Goal: Task Accomplishment & Management: Use online tool/utility

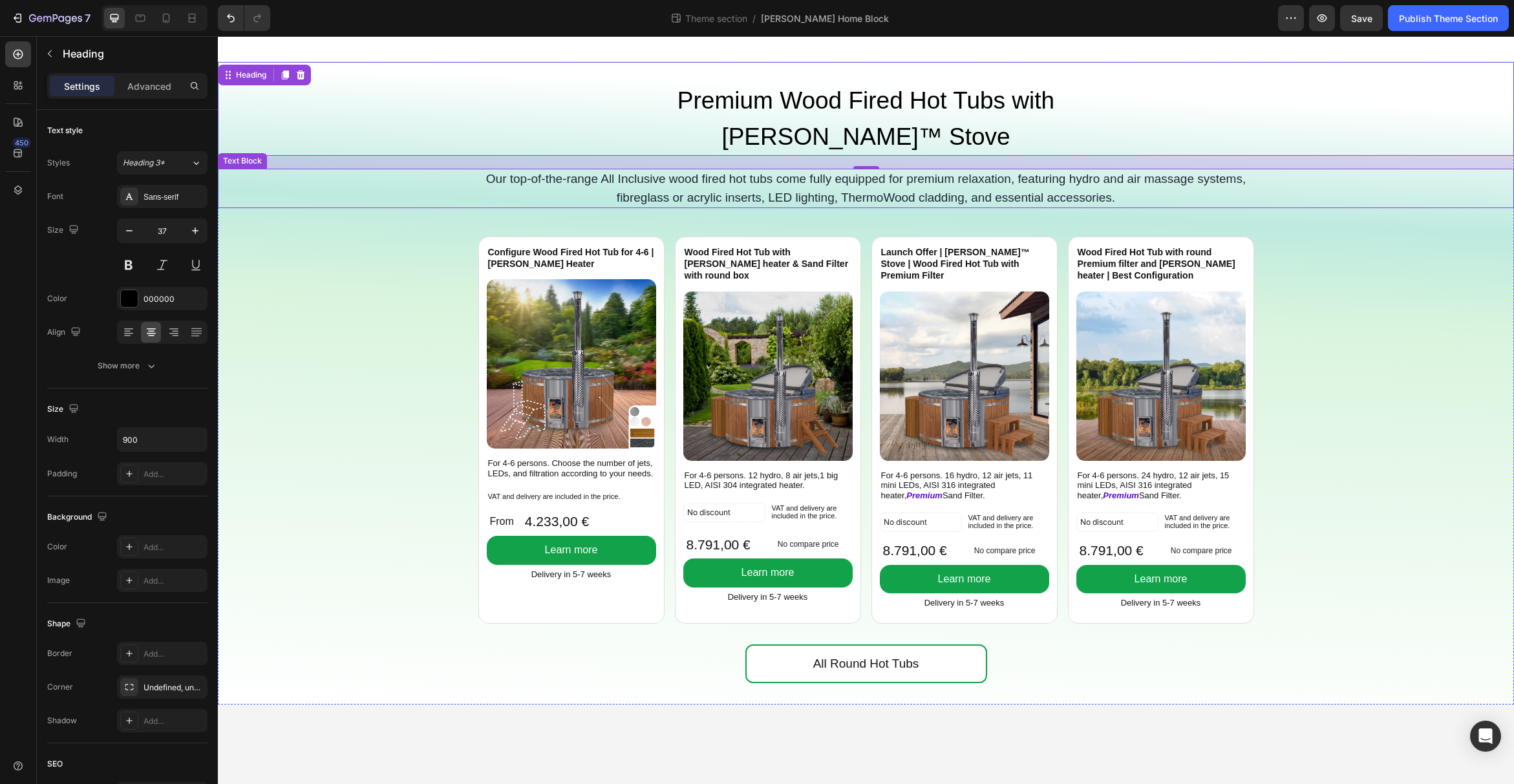
click at [982, 170] on p "Our top-of-the-range All Inclusive wood fired hot tubs come fully equipped for …" at bounding box center [866, 188] width 773 height 37
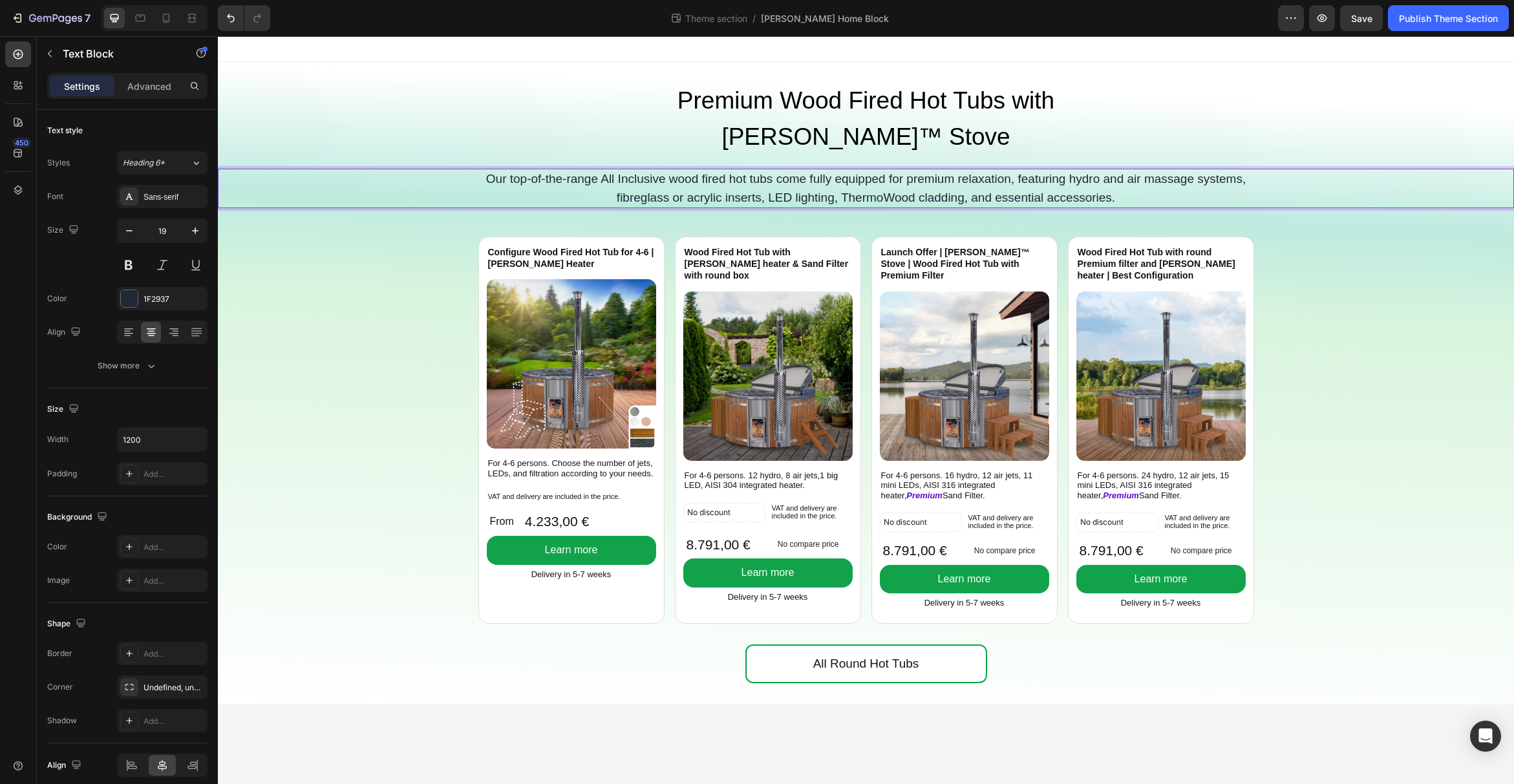
click at [678, 170] on p "Our top-of-the-range All Inclusive wood fired hot tubs come fully equipped for …" at bounding box center [866, 188] width 773 height 37
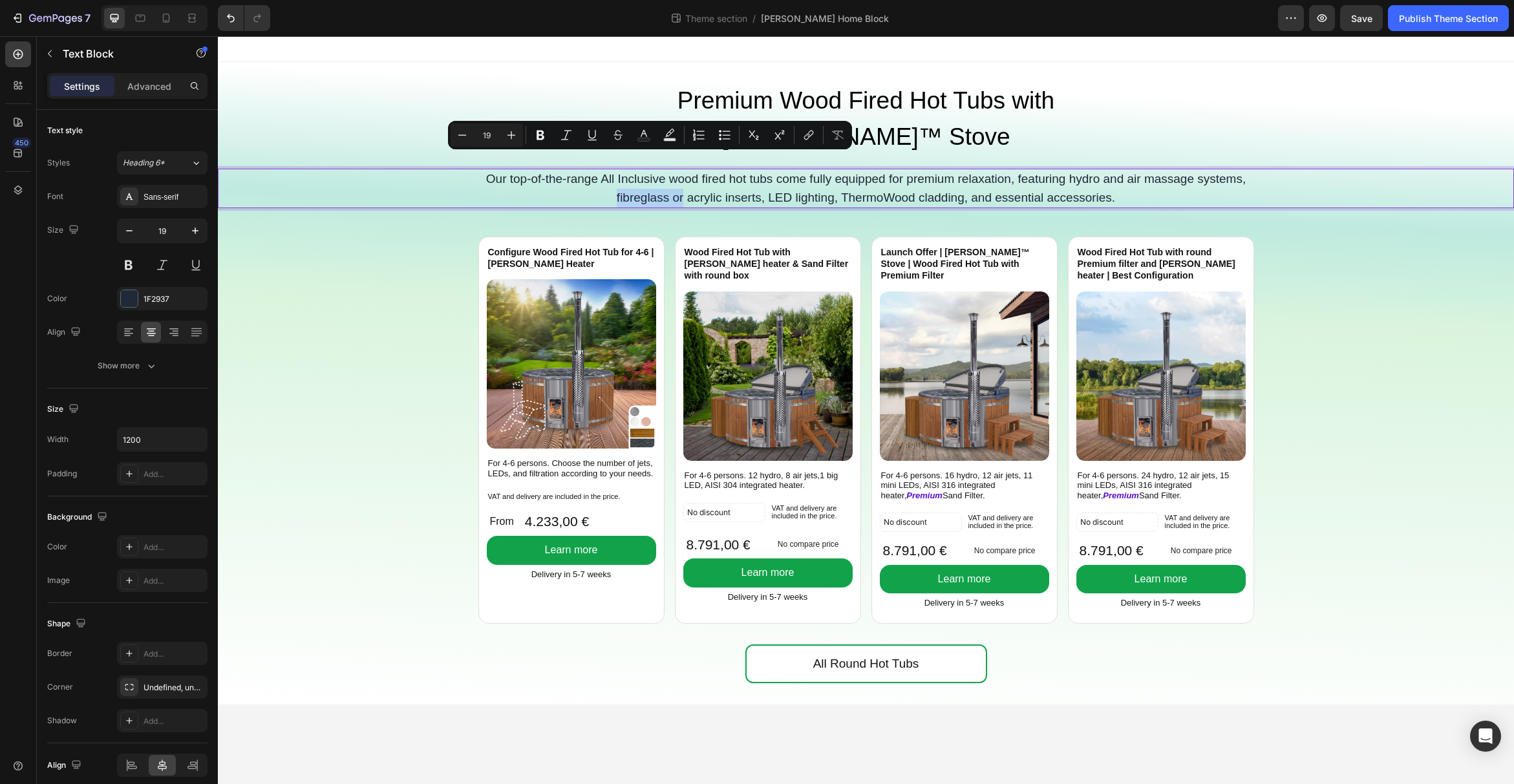
drag, startPoint x: 683, startPoint y: 162, endPoint x: 613, endPoint y: 165, distance: 70.1
click at [613, 170] on p "Our top-of-the-range All Inclusive wood fired hot tubs come fully equipped for …" at bounding box center [866, 188] width 773 height 37
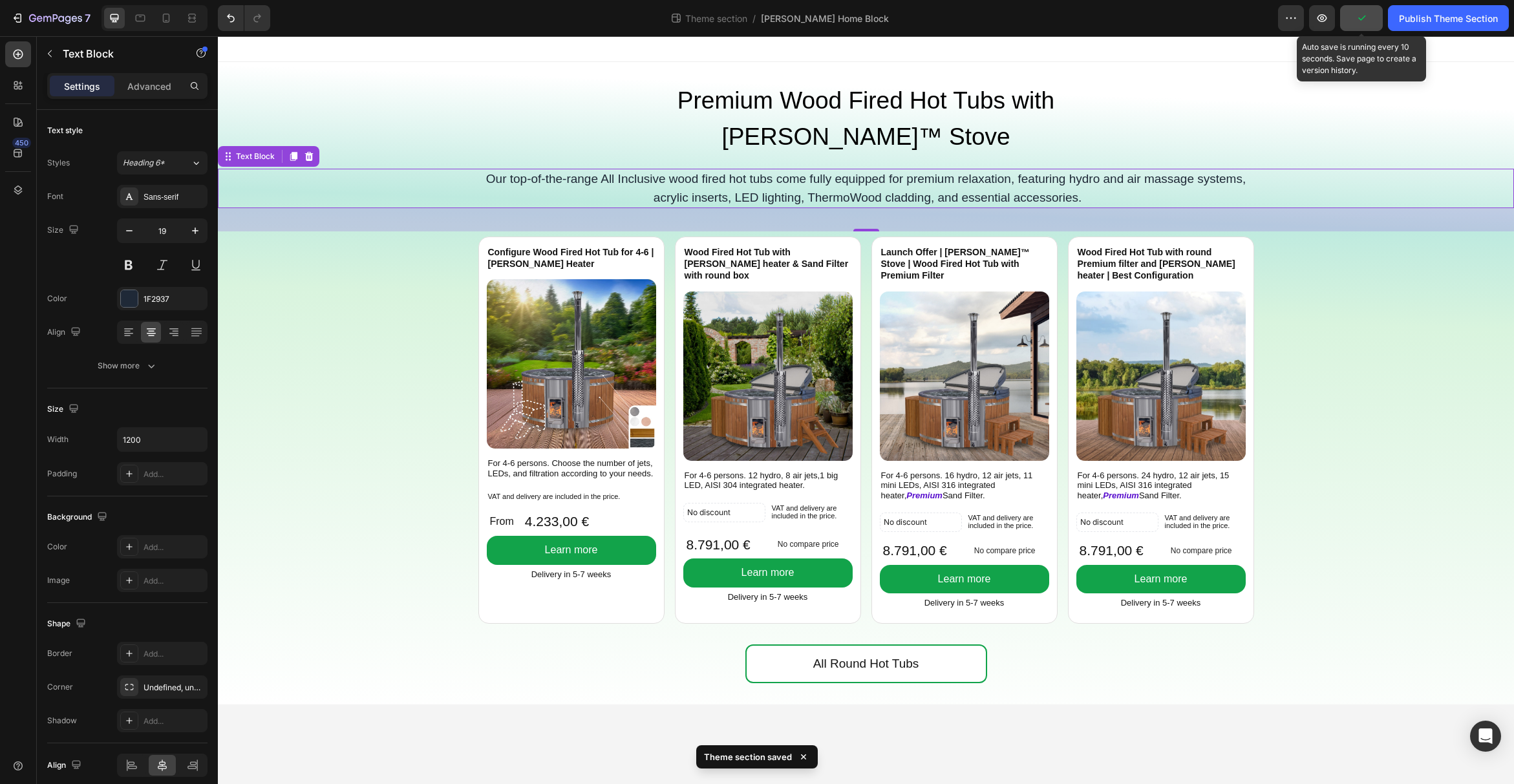
click at [1362, 23] on icon "button" at bounding box center [1361, 18] width 13 height 13
click at [1400, 20] on div "Publish Theme Section" at bounding box center [1448, 19] width 99 height 14
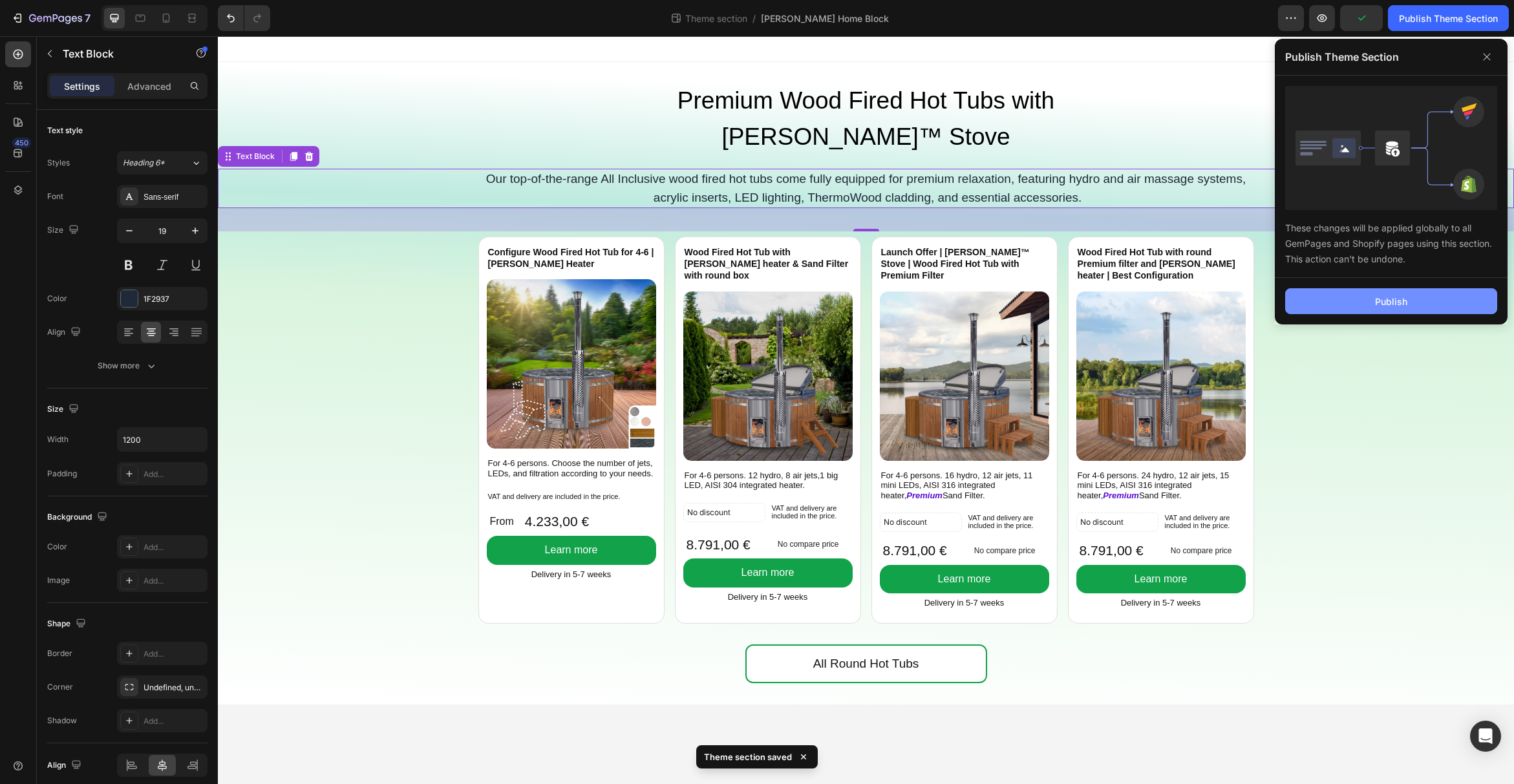
click at [1354, 308] on button "Publish" at bounding box center [1391, 301] width 212 height 26
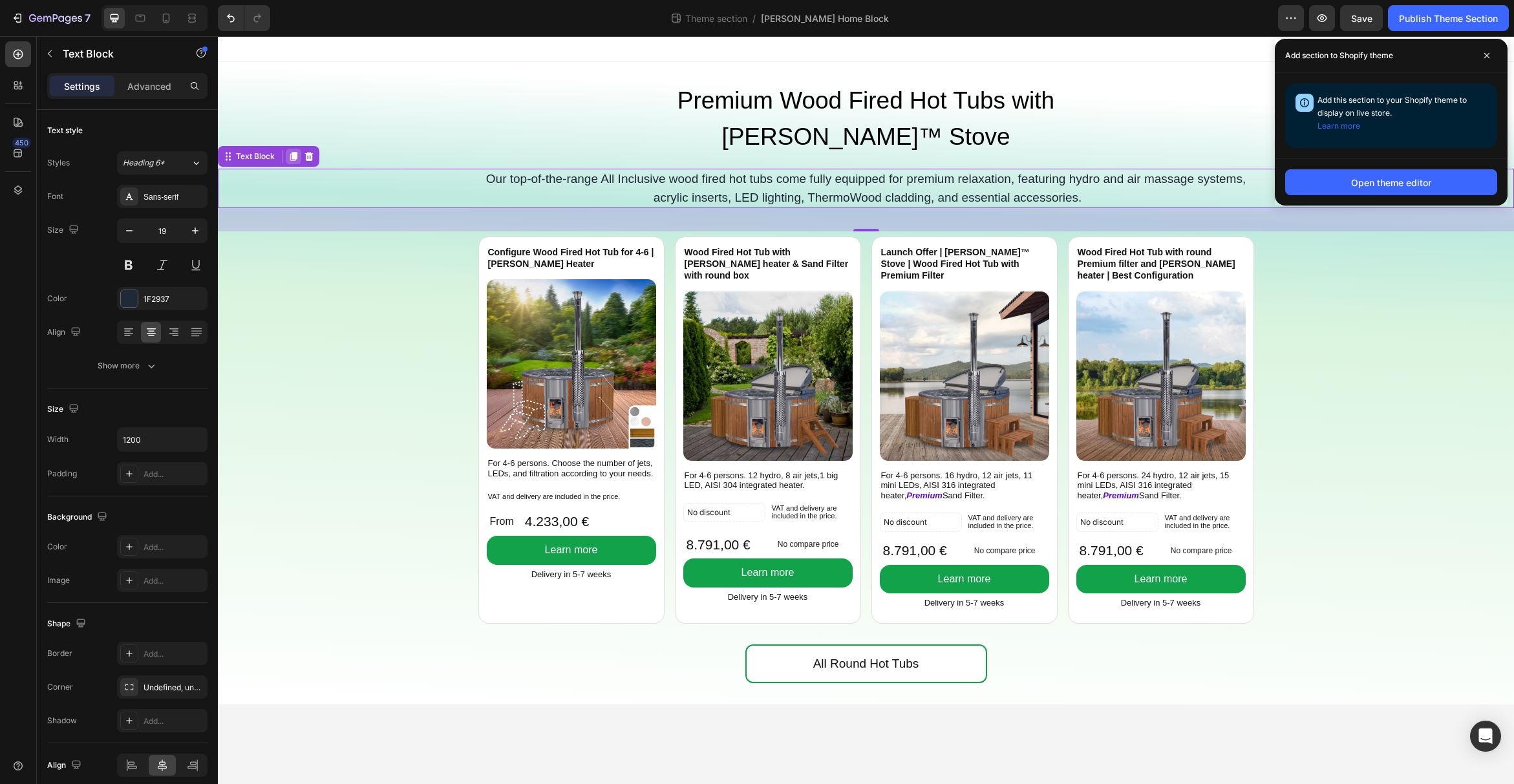
click at [294, 152] on icon at bounding box center [294, 157] width 7 height 9
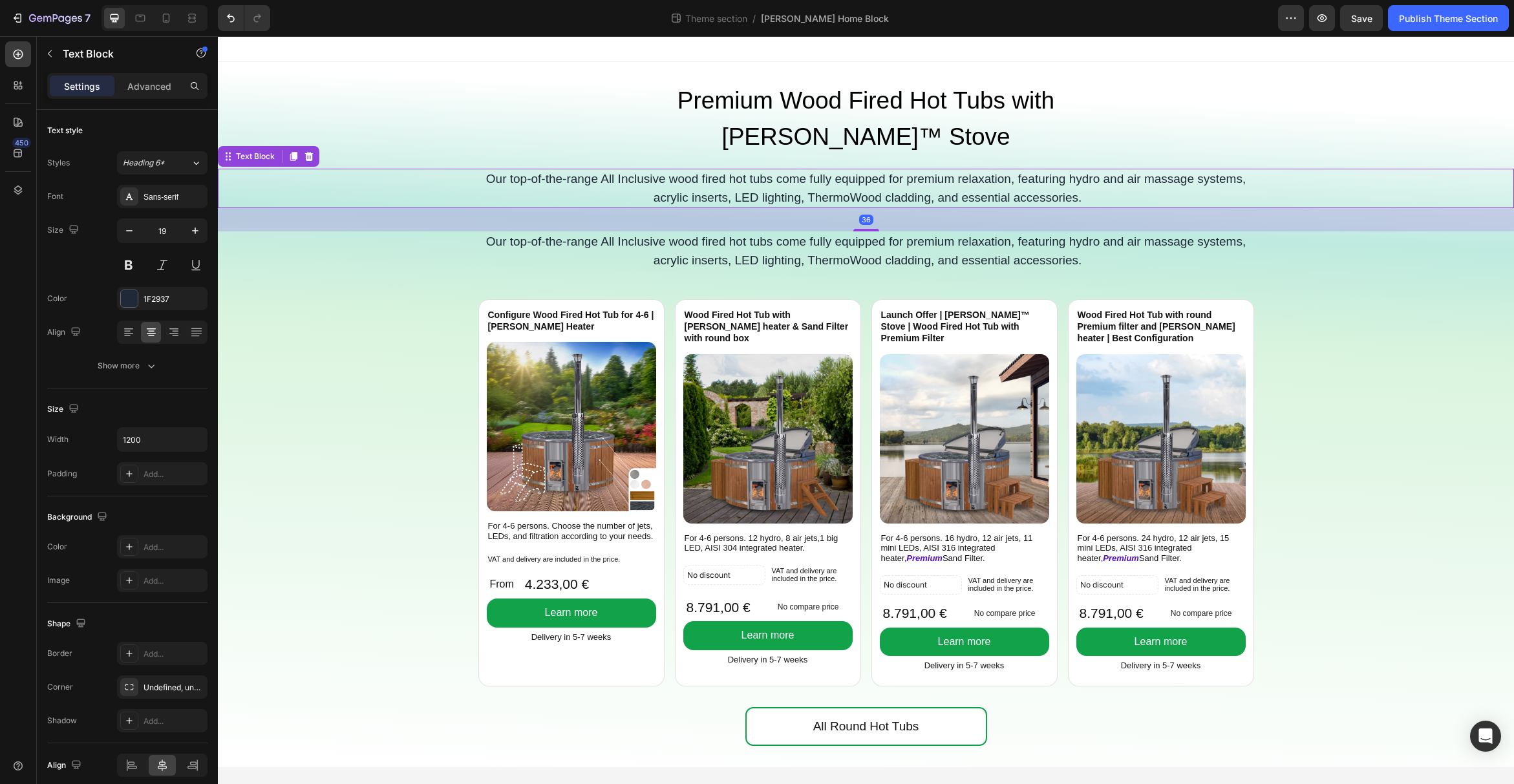
click at [615, 170] on p "Our top-of-the-range All Inclusive wood fired hot tubs come fully equipped for …" at bounding box center [866, 188] width 773 height 37
drag, startPoint x: 311, startPoint y: 121, endPoint x: 1371, endPoint y: 49, distance: 1062.4
click at [311, 152] on icon at bounding box center [310, 157] width 9 height 9
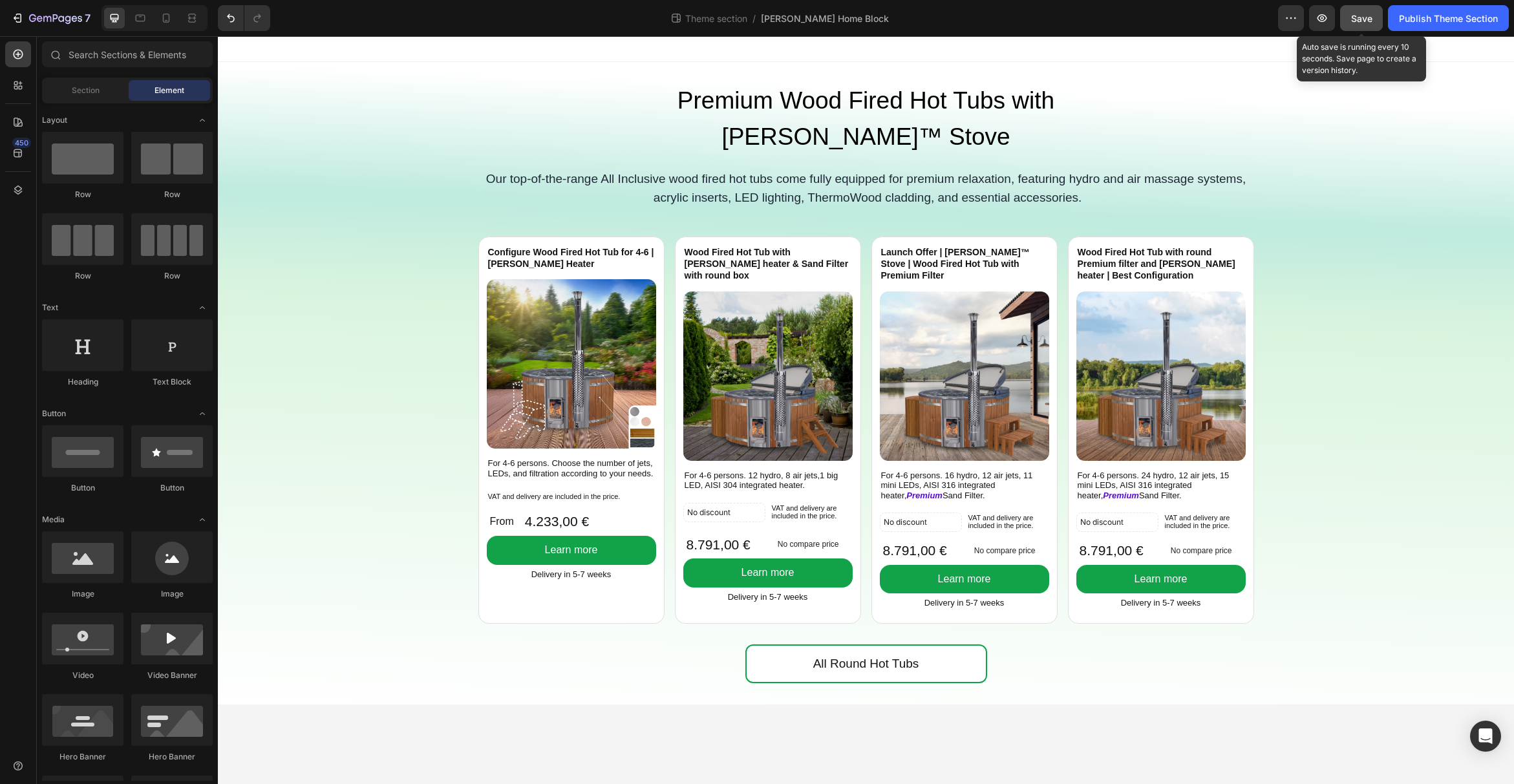
click at [1375, 17] on button "Save" at bounding box center [1362, 18] width 43 height 26
click at [1432, 21] on div "Publish Theme Section" at bounding box center [1448, 19] width 99 height 14
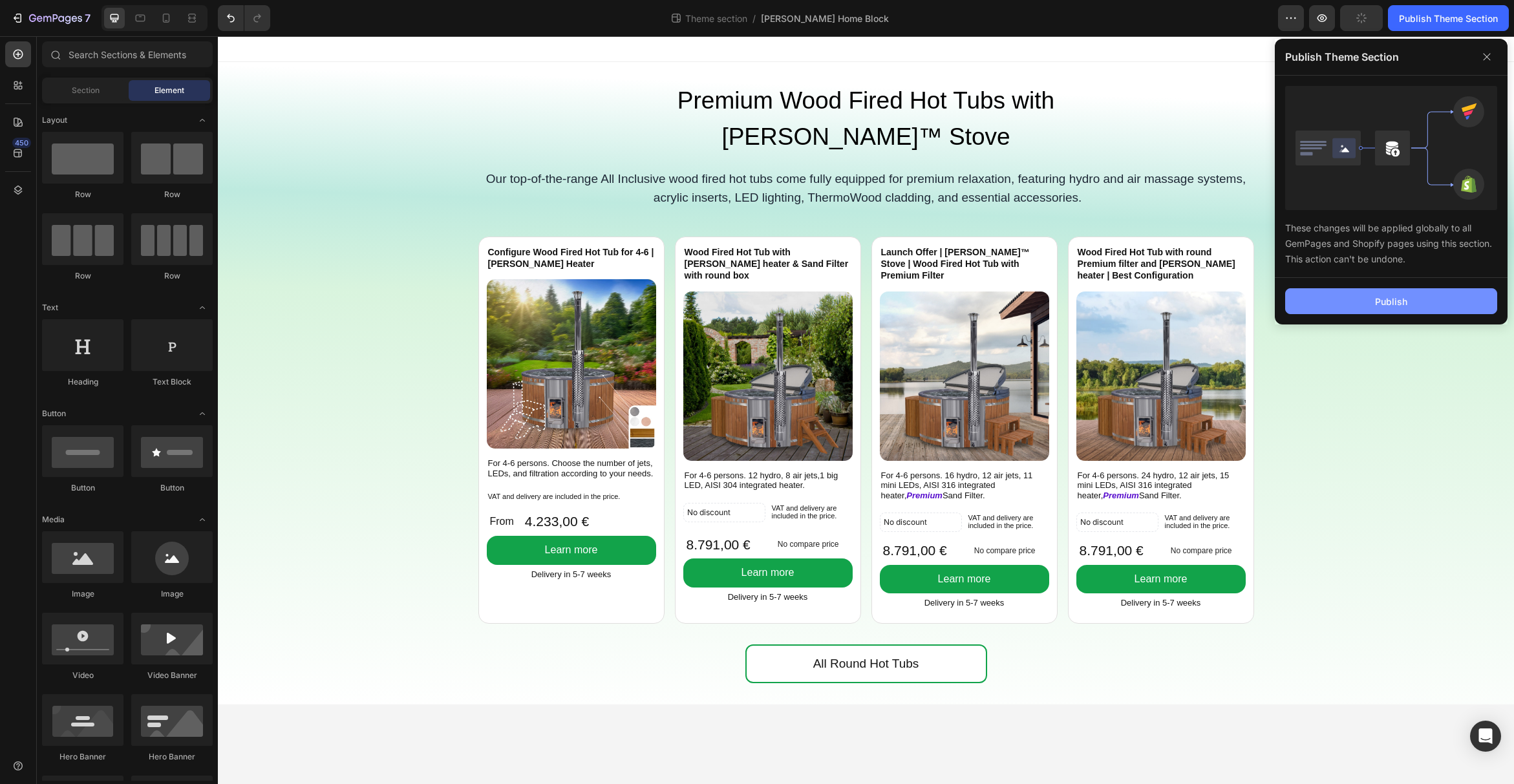
click at [1395, 297] on div "Publish" at bounding box center [1392, 301] width 33 height 14
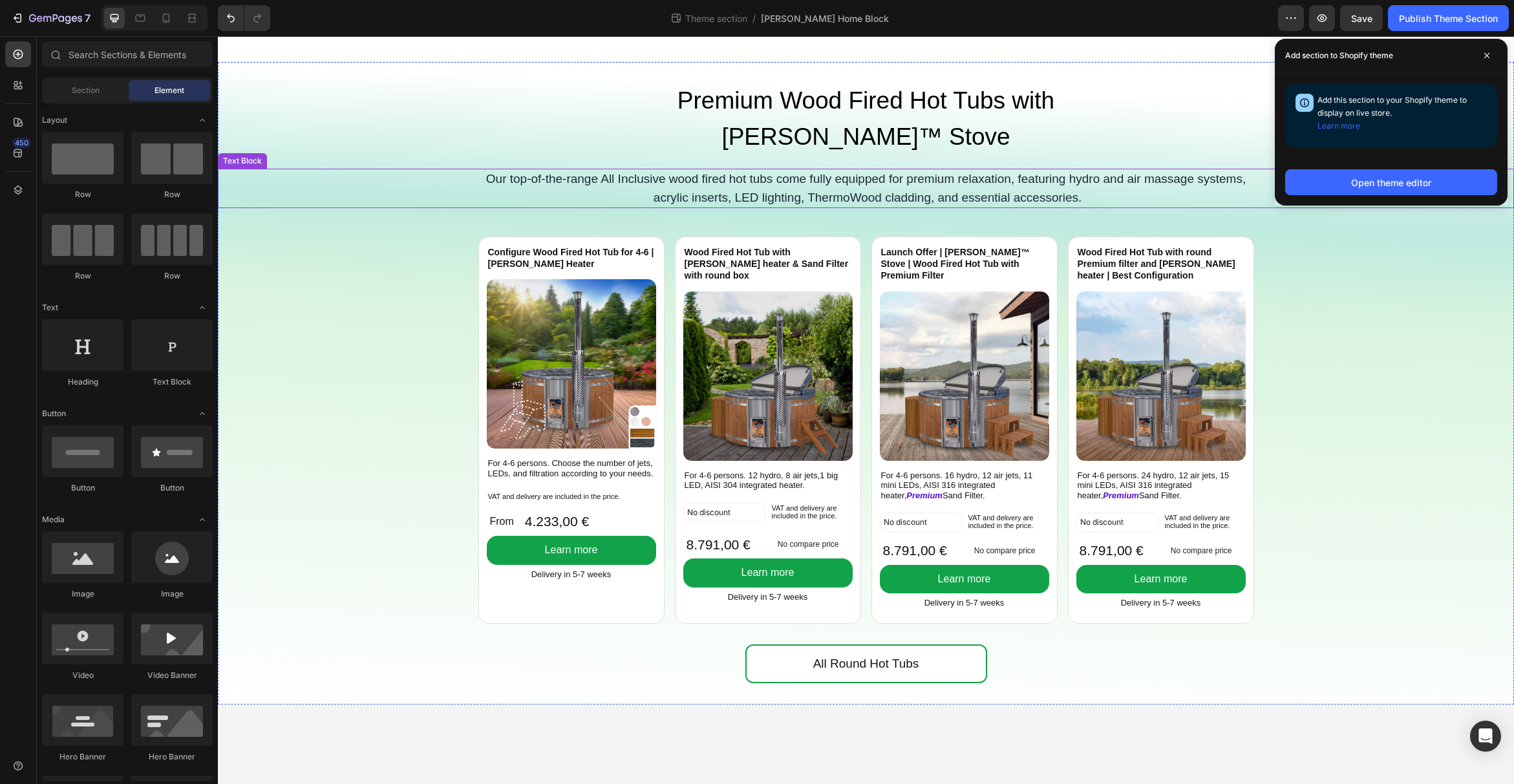
click at [652, 170] on p "Our top-of-the-range All Inclusive wood fired hot tubs come fully equipped for …" at bounding box center [866, 188] width 773 height 37
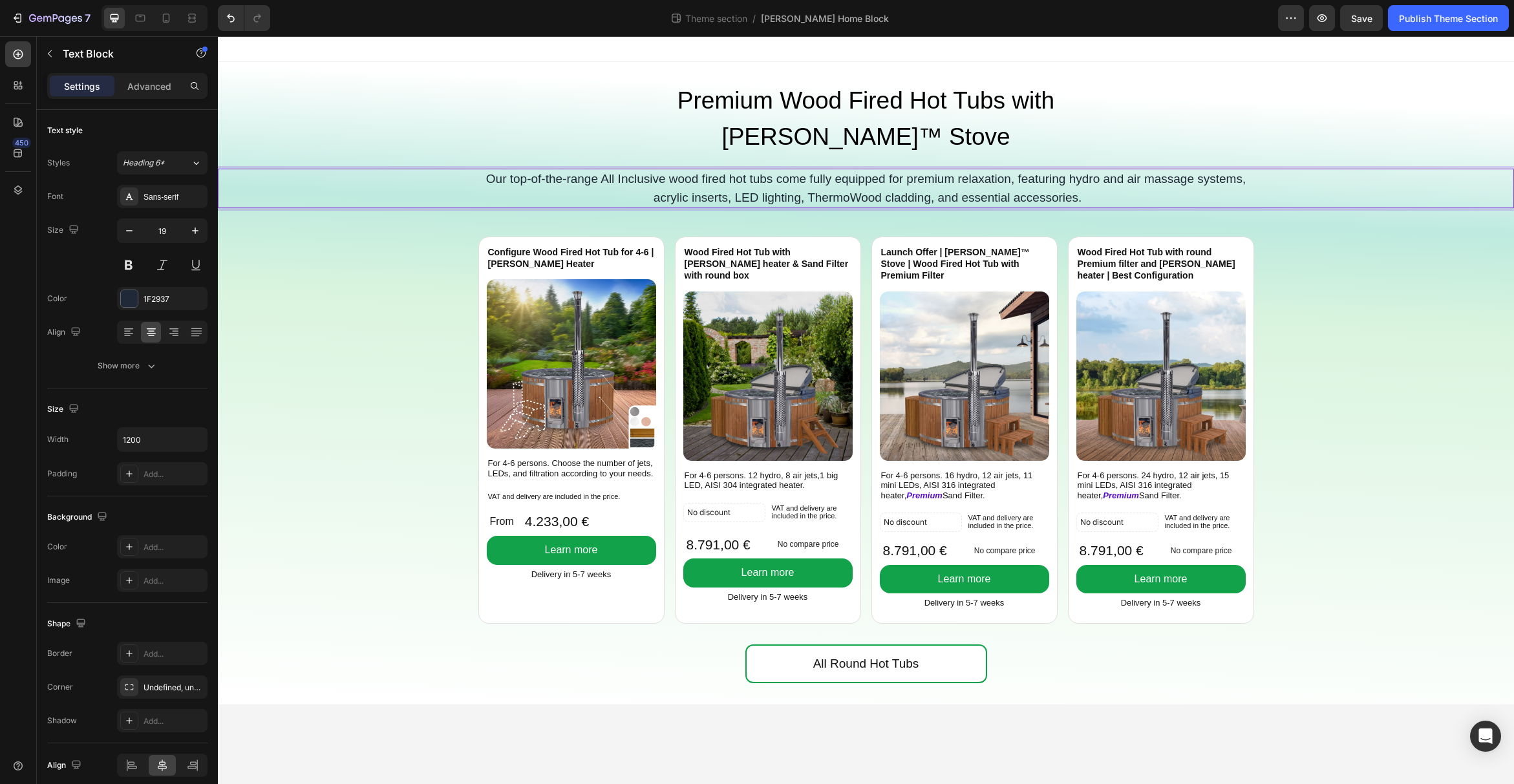
click at [657, 170] on p "Our top-of-the-range All Inclusive wood fired hot tubs come fully equipped for …" at bounding box center [866, 188] width 773 height 37
click at [655, 170] on p "Our top-of-the-range All Inclusive wood fired hot tubs come fully equipped for …" at bounding box center [866, 188] width 773 height 37
click at [1363, 22] on span "Save" at bounding box center [1362, 18] width 22 height 11
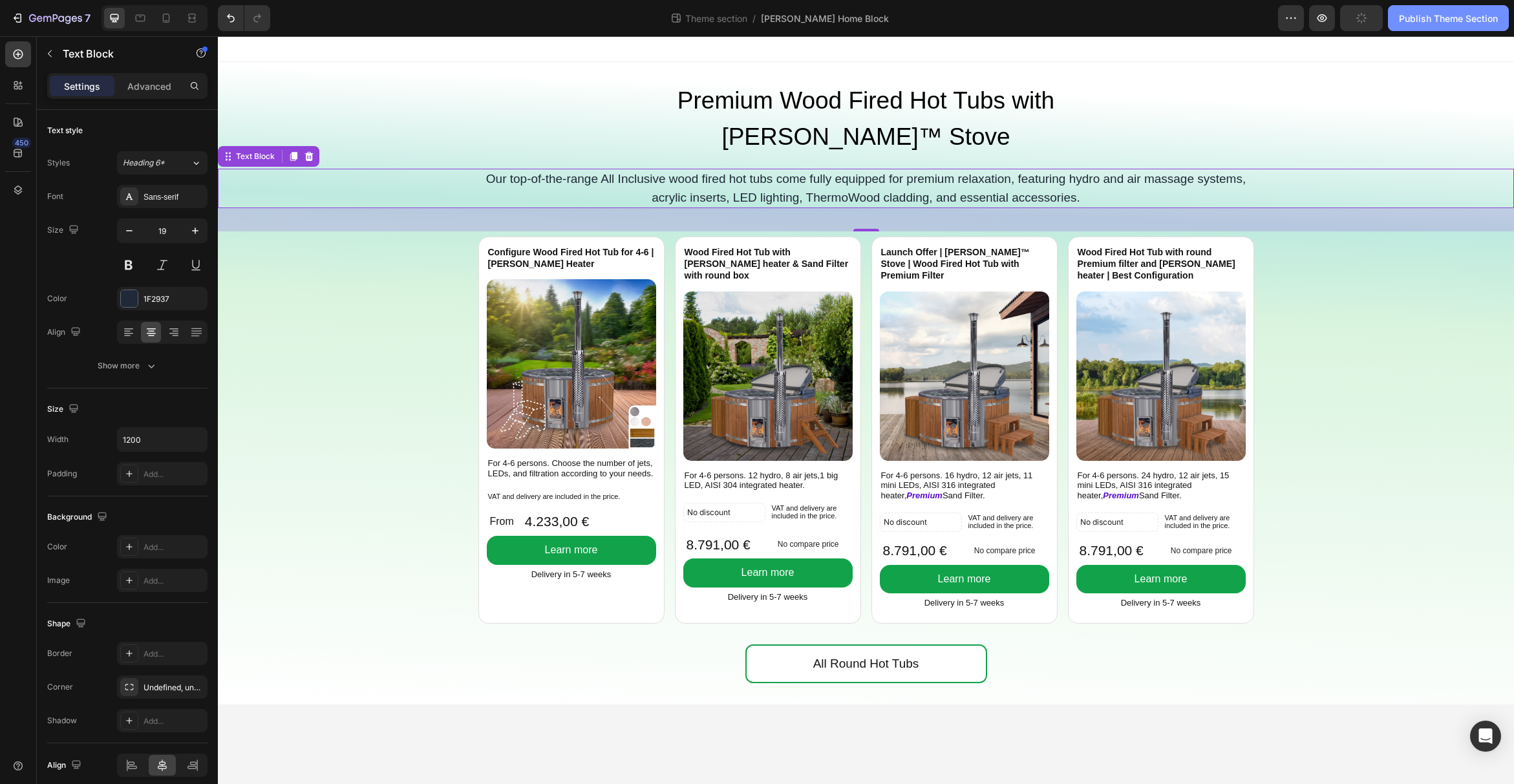
click at [1418, 25] on div "Publish Theme Section" at bounding box center [1448, 19] width 99 height 14
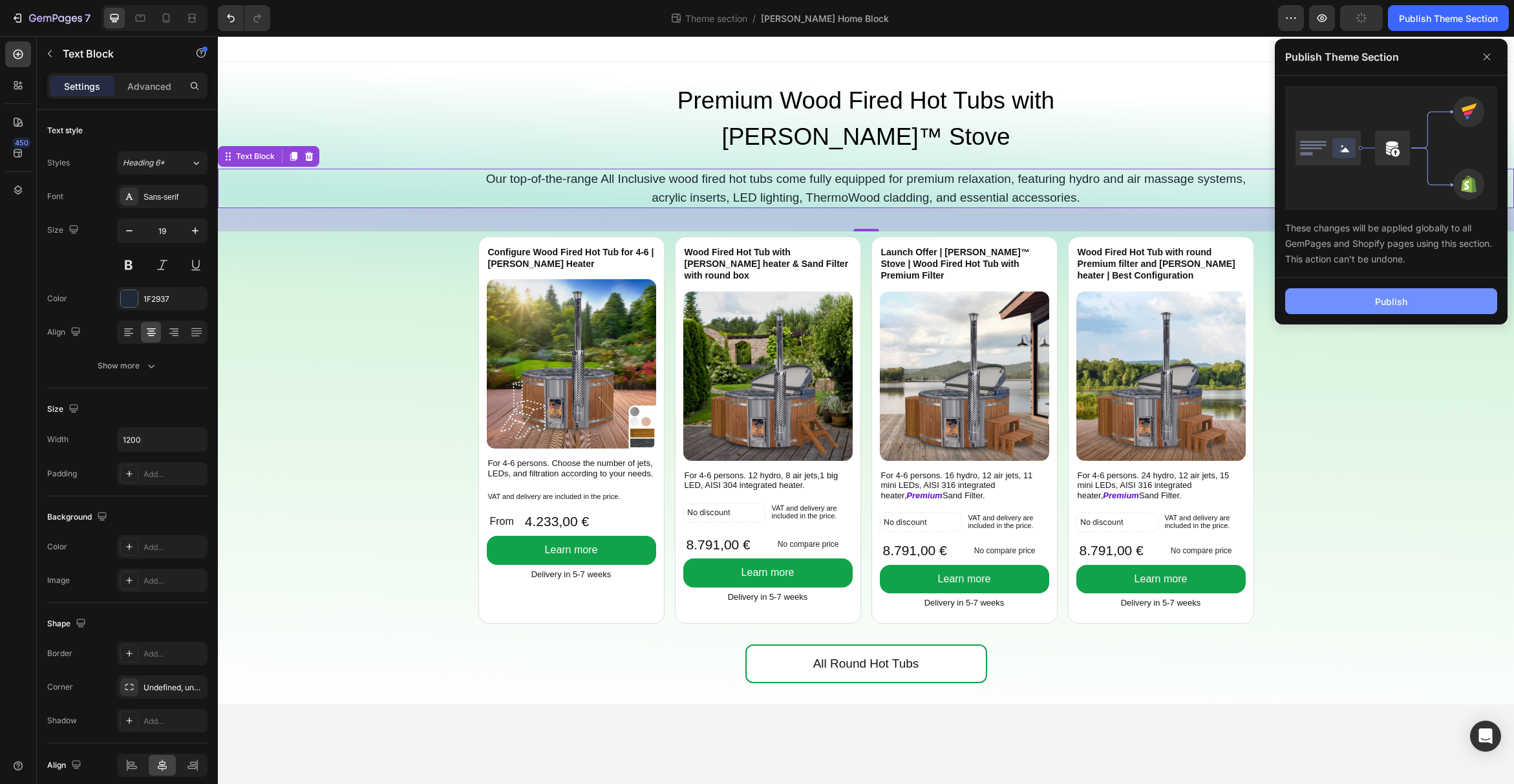
click at [1403, 296] on div "Publish" at bounding box center [1392, 301] width 33 height 14
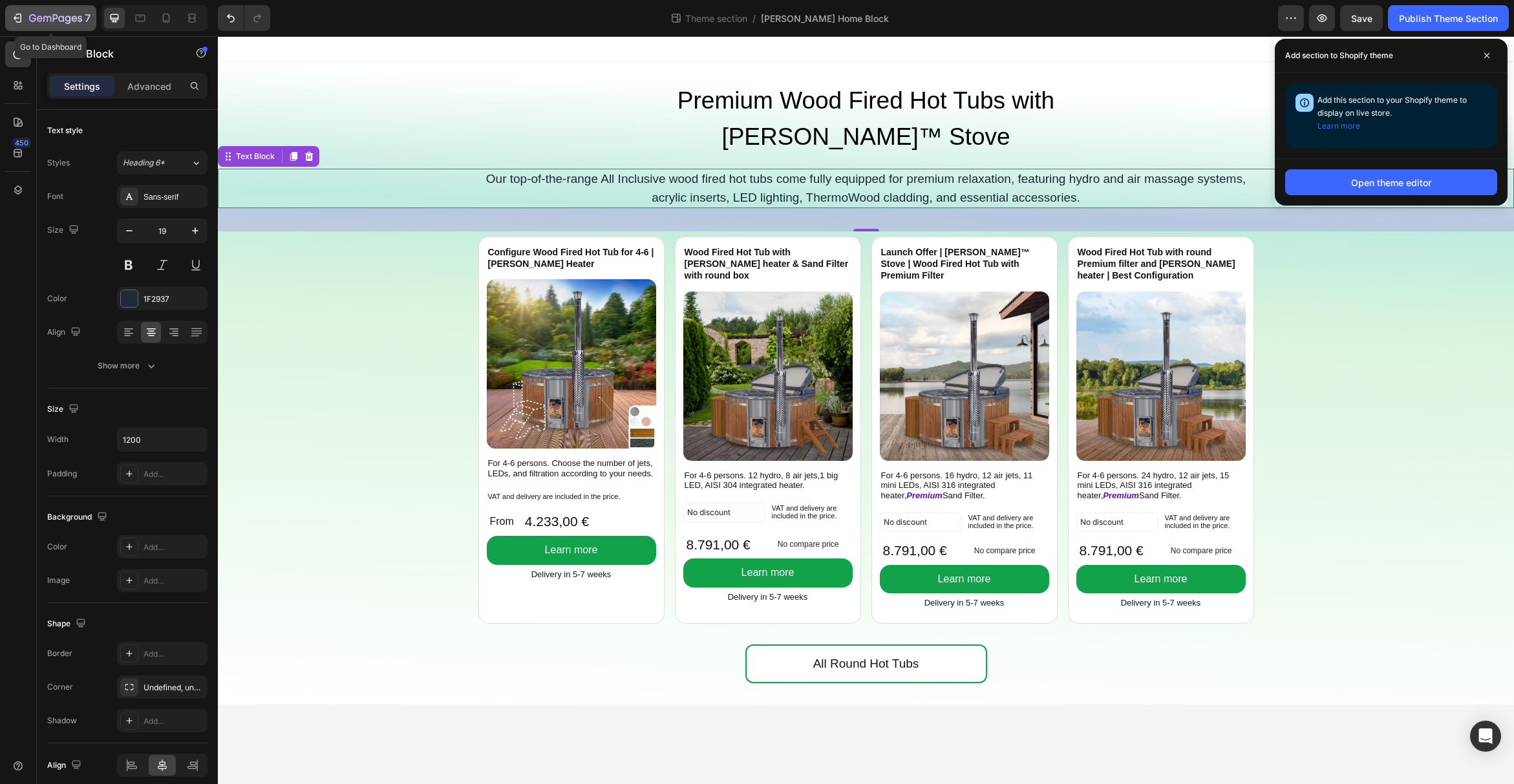
click at [22, 20] on icon "button" at bounding box center [17, 18] width 13 height 13
